Goal: Information Seeking & Learning: Find specific page/section

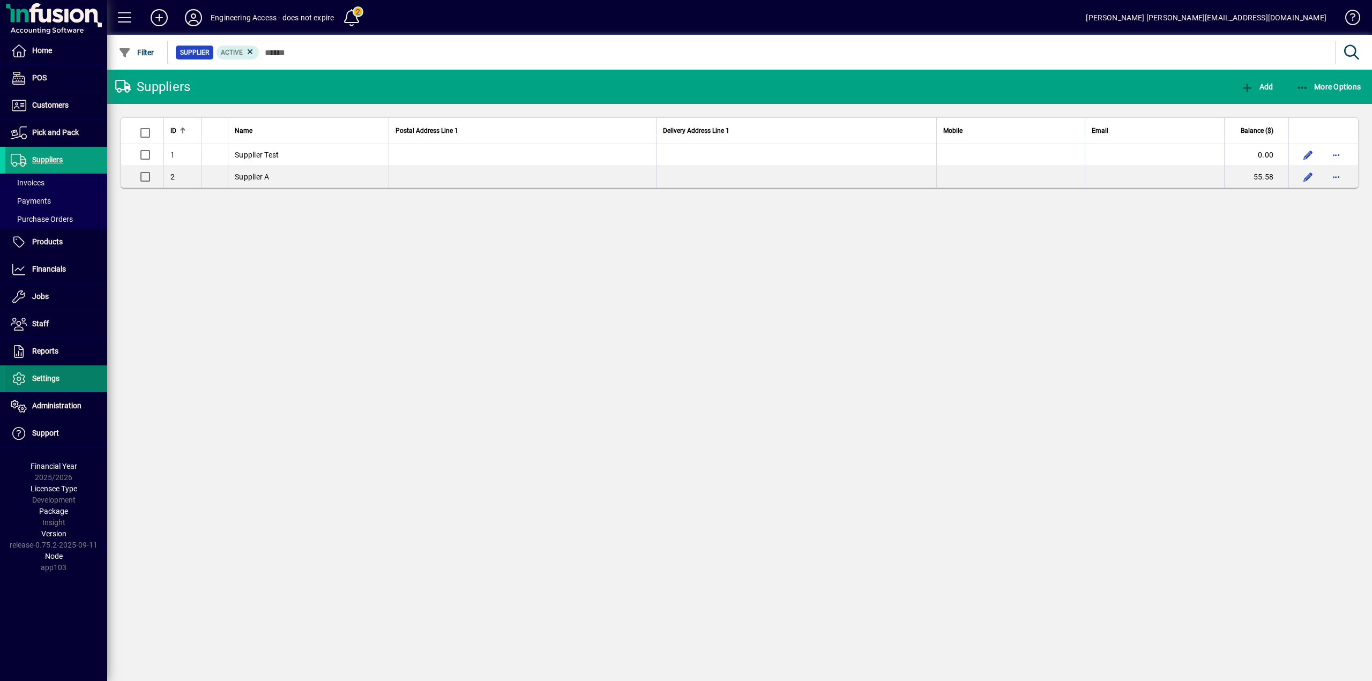
click at [41, 373] on span "Settings" at bounding box center [32, 379] width 54 height 13
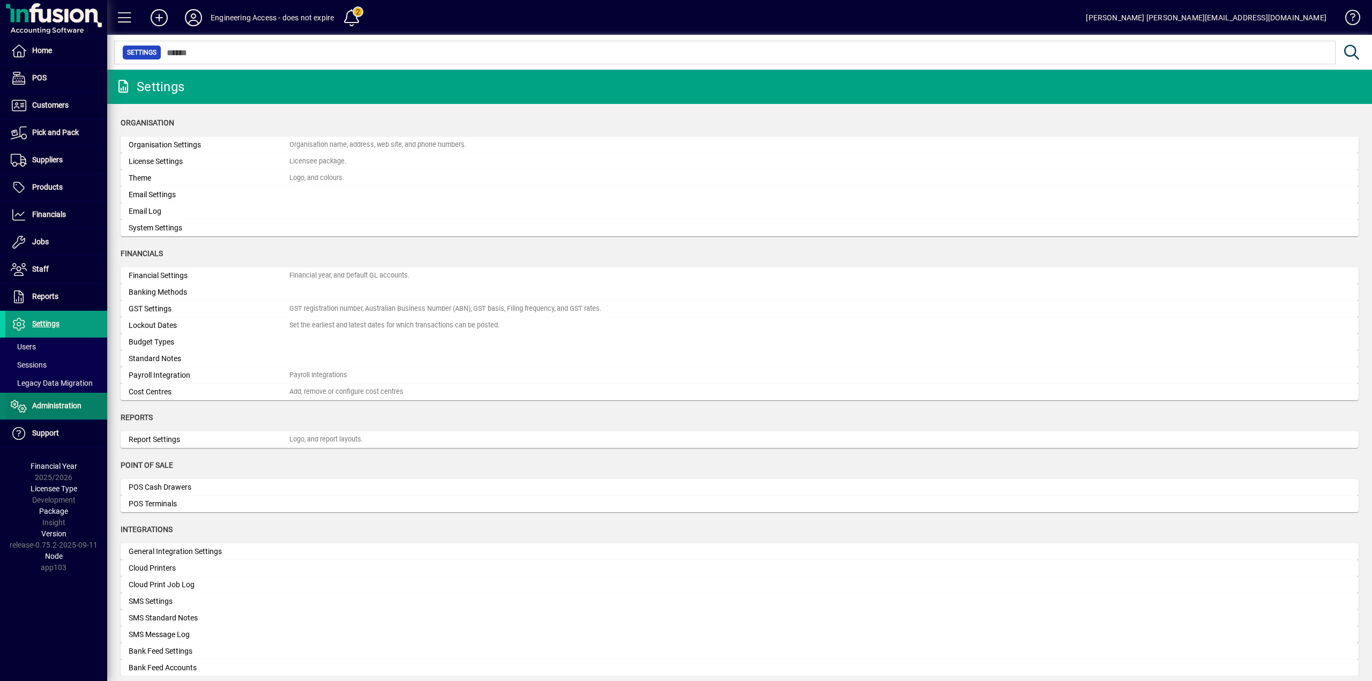
click at [51, 407] on span "Administration" at bounding box center [56, 406] width 49 height 9
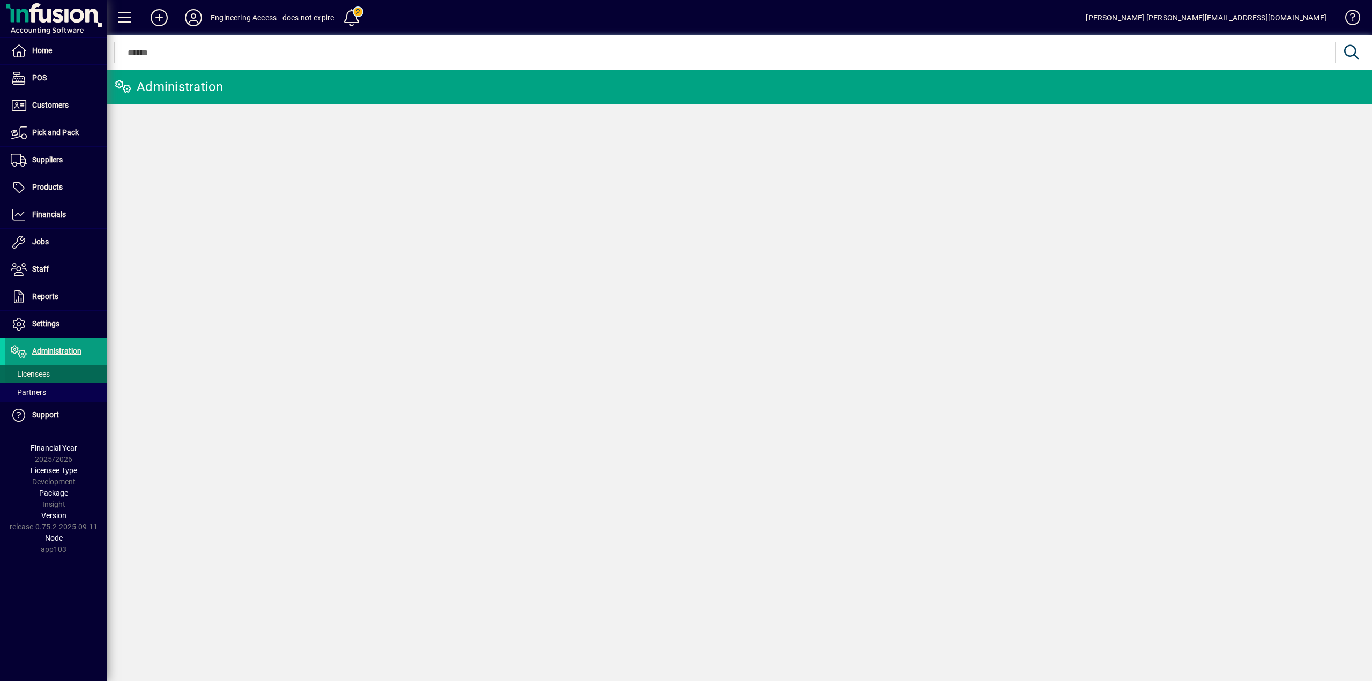
click at [38, 375] on span "Licensees" at bounding box center [30, 374] width 39 height 9
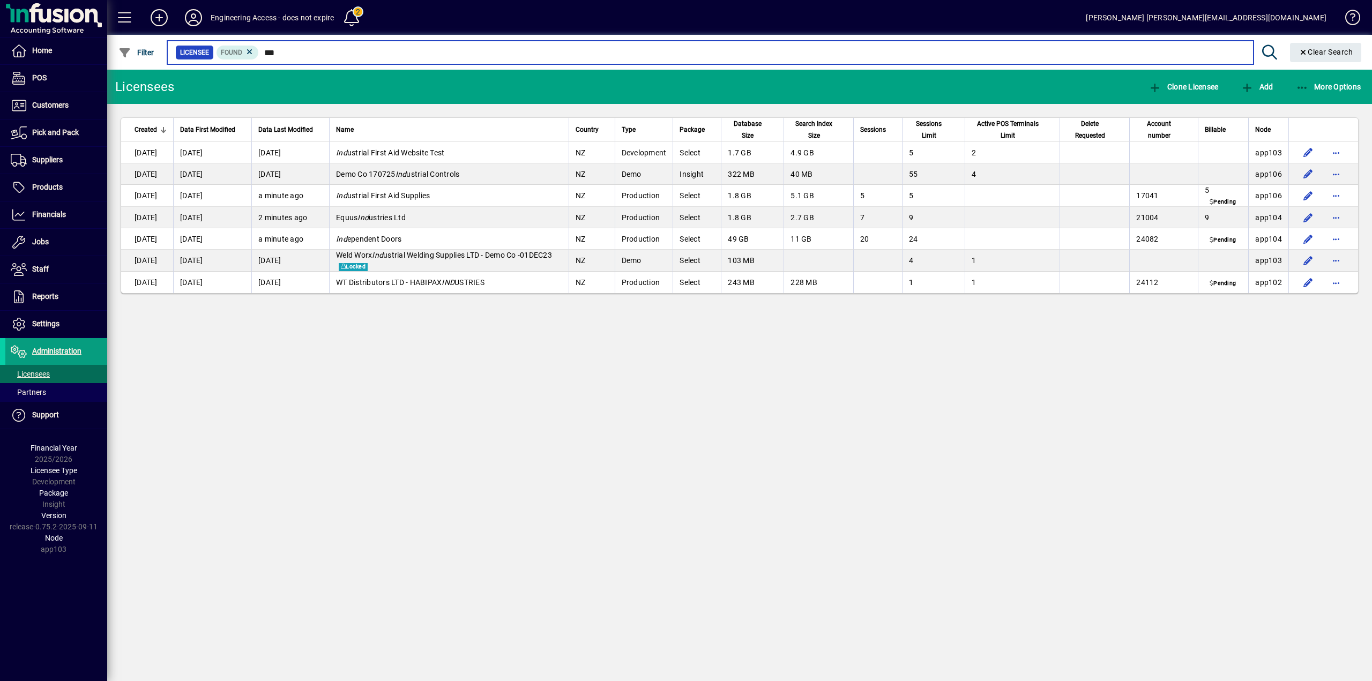
click at [300, 53] on input "***" at bounding box center [752, 52] width 986 height 15
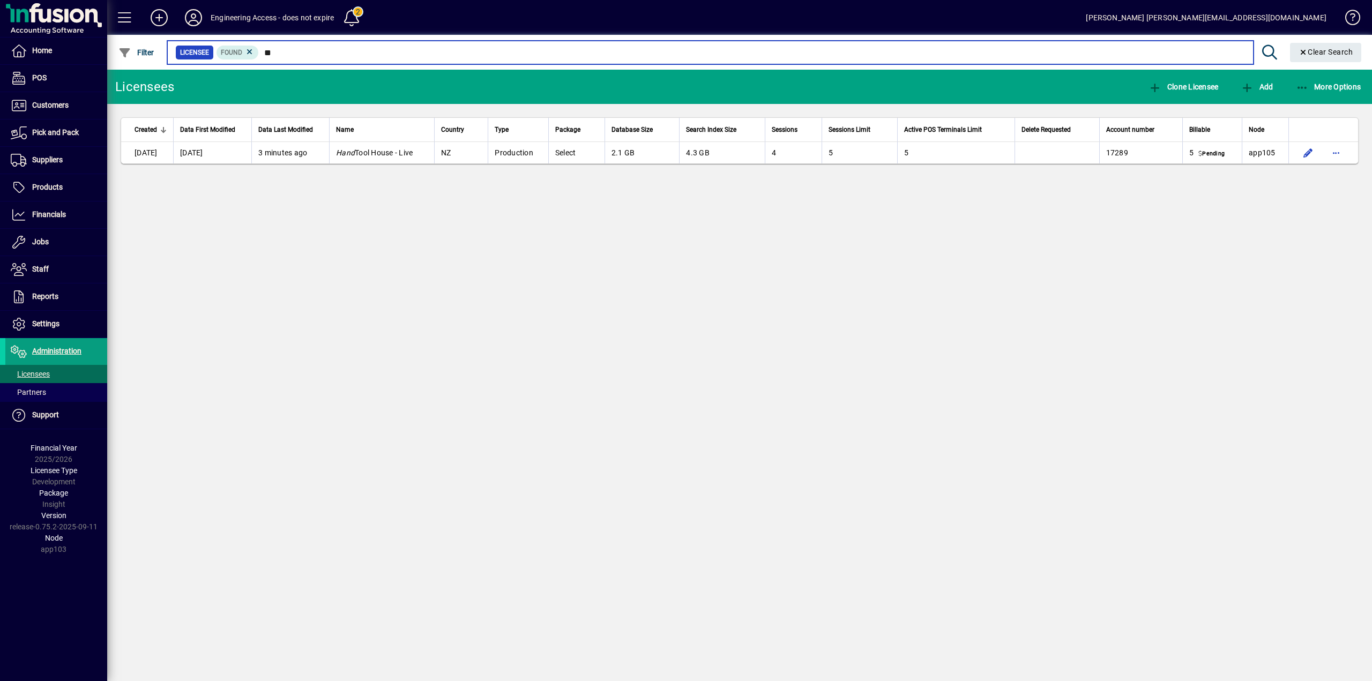
type input "*"
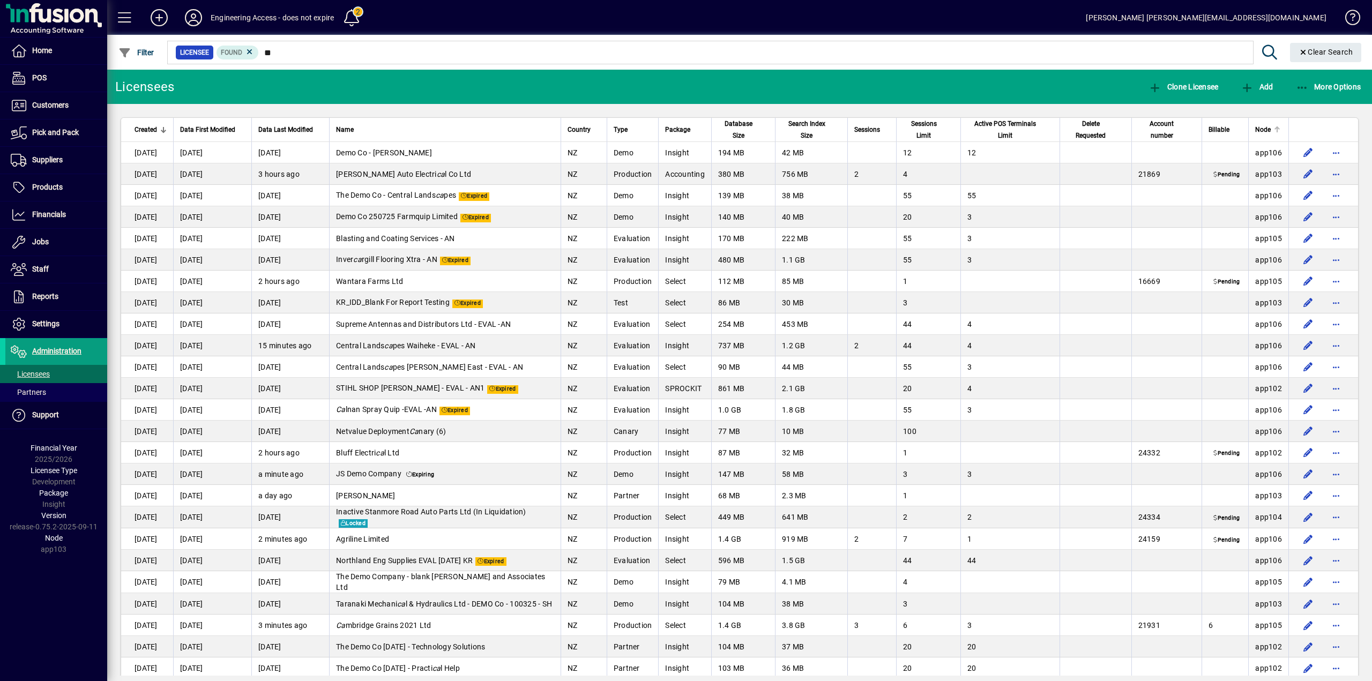
click at [1258, 130] on span "Node" at bounding box center [1263, 130] width 16 height 12
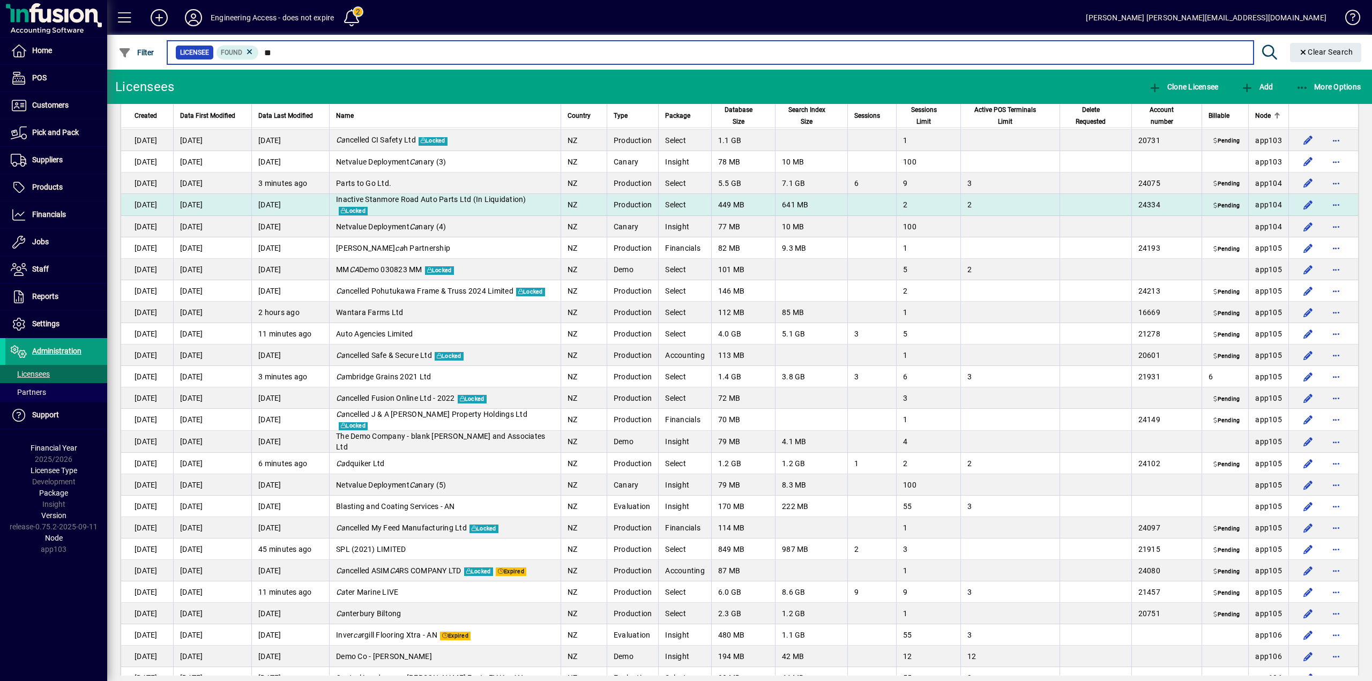
scroll to position [607, 0]
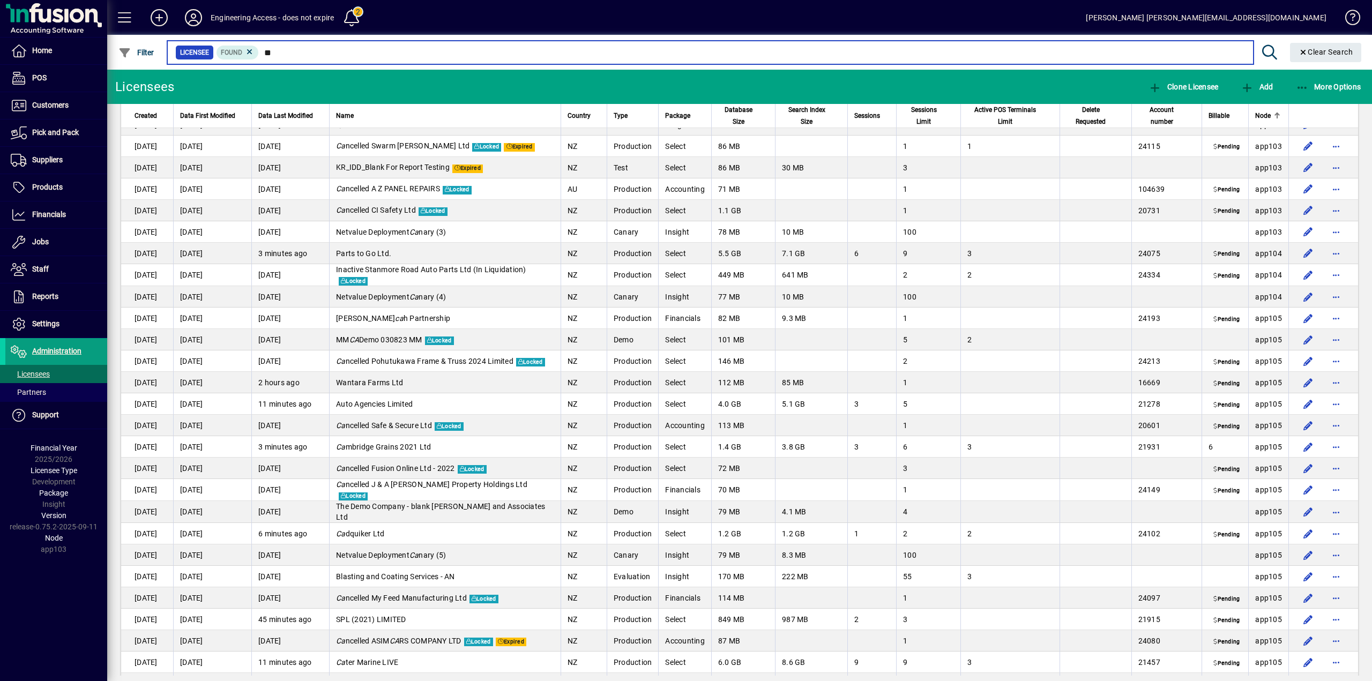
type input "*"
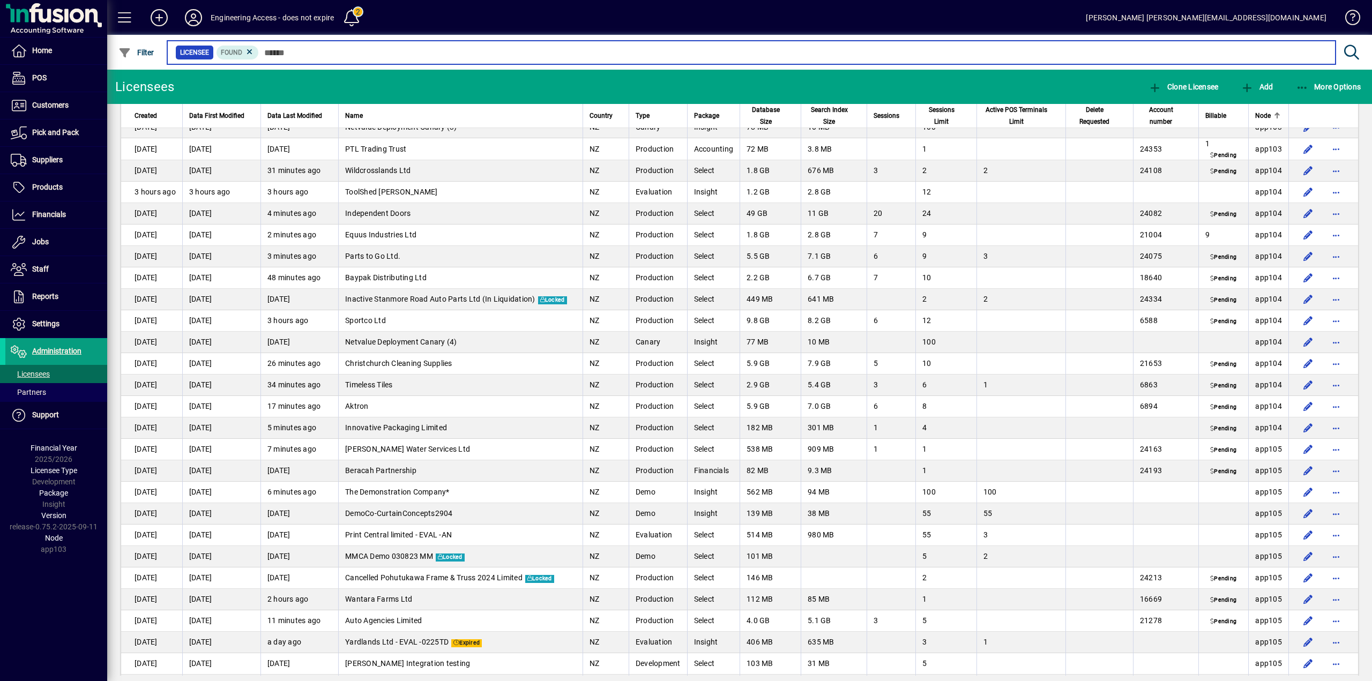
scroll to position [2697, 0]
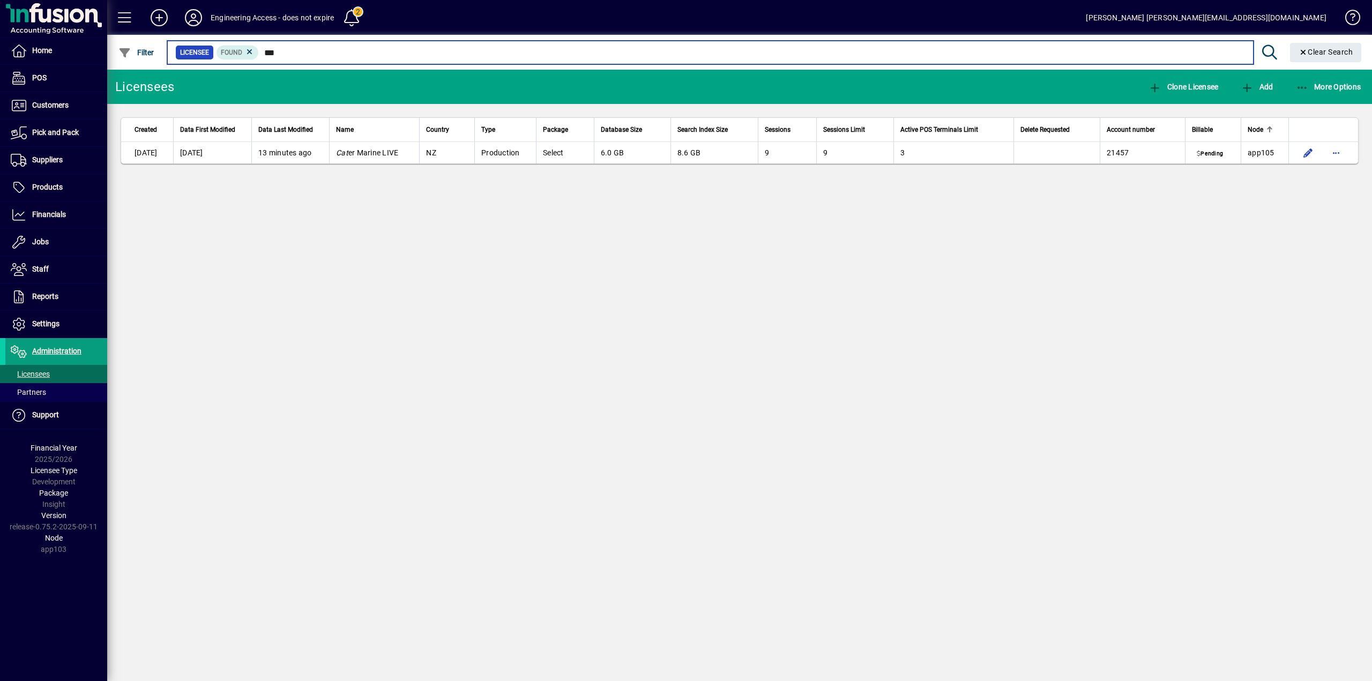
click at [290, 53] on input "***" at bounding box center [752, 52] width 986 height 15
type input "*"
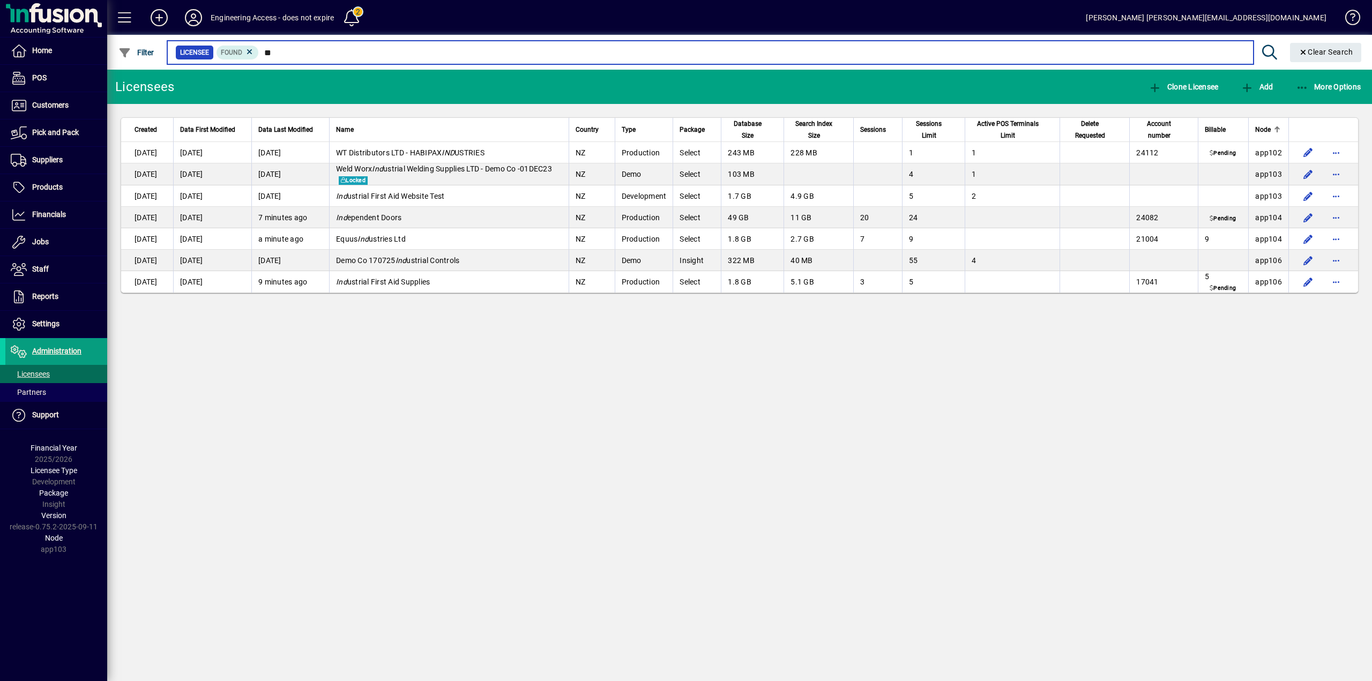
type input "*"
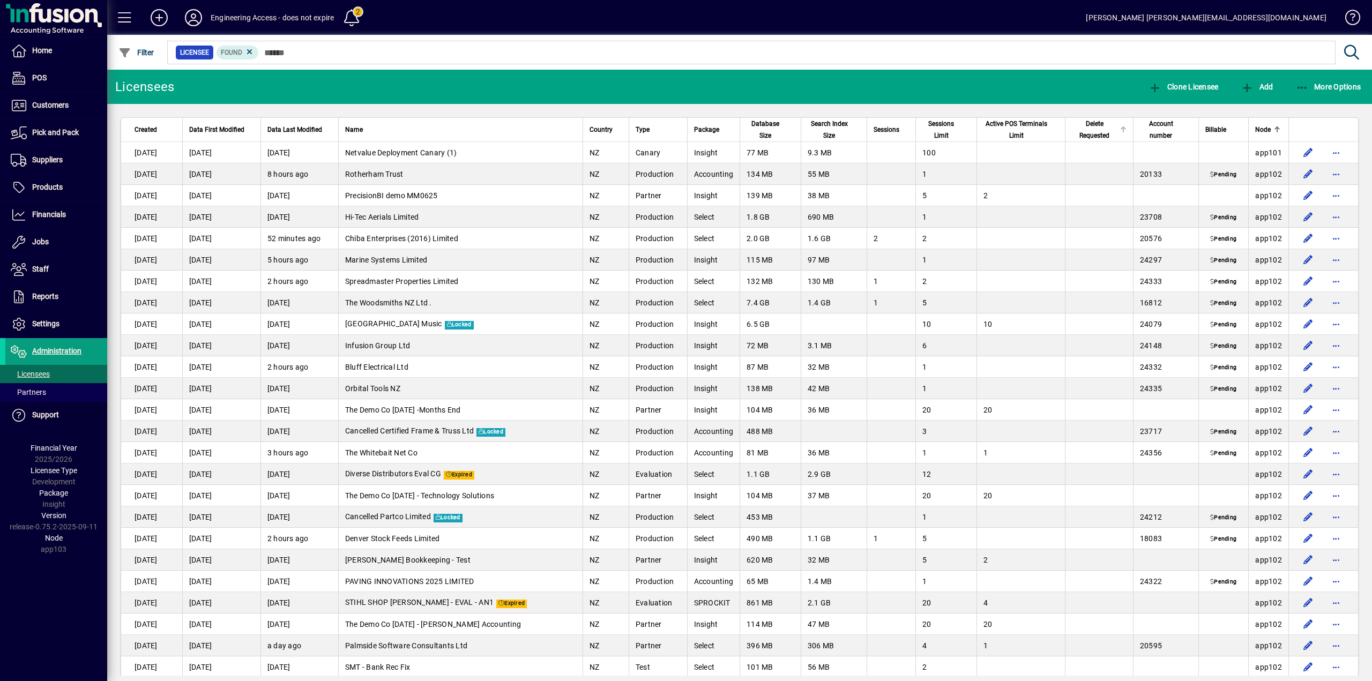
click at [1089, 131] on span "Delete Requested" at bounding box center [1094, 130] width 44 height 24
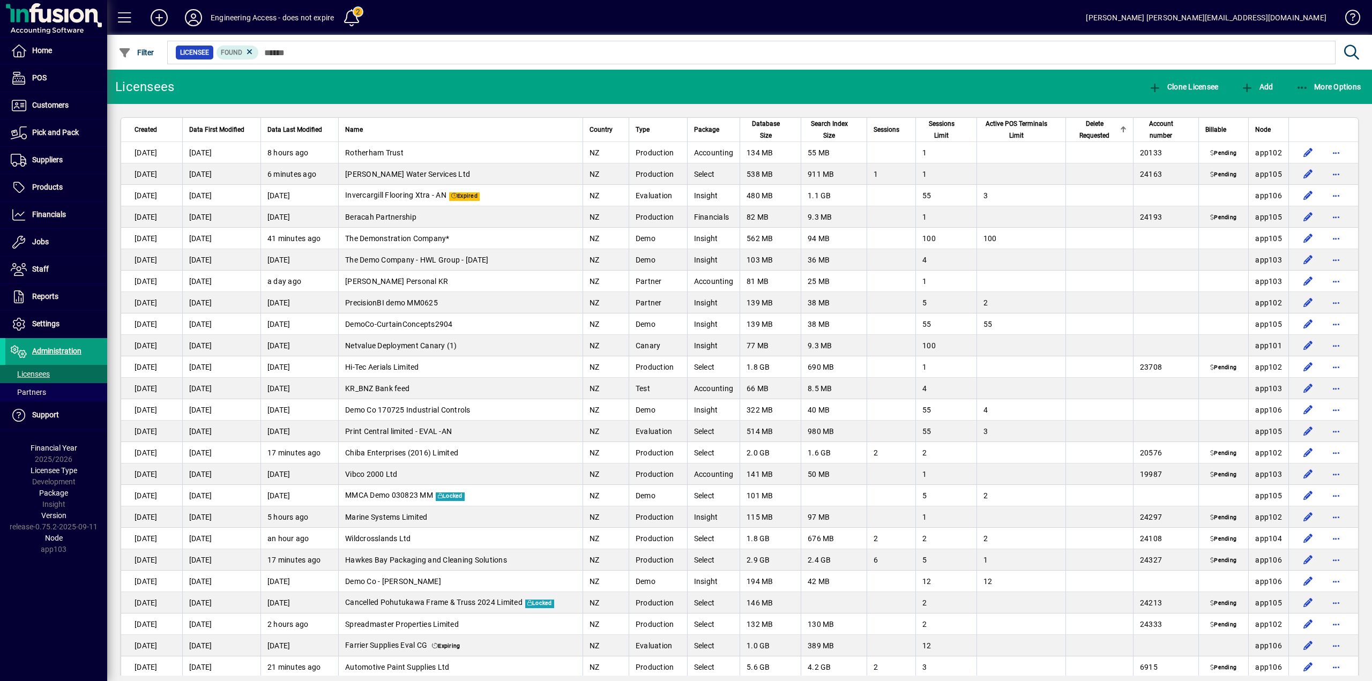
click at [1089, 131] on span "Delete Requested" at bounding box center [1095, 130] width 44 height 24
click at [1089, 131] on span "Delete Requested" at bounding box center [1094, 130] width 44 height 24
